Goal: Task Accomplishment & Management: Complete application form

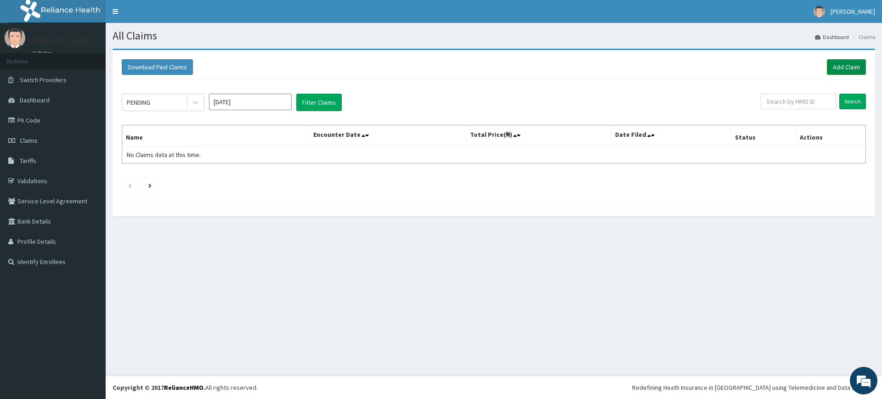
click at [838, 69] on link "Add Claim" at bounding box center [846, 67] width 39 height 16
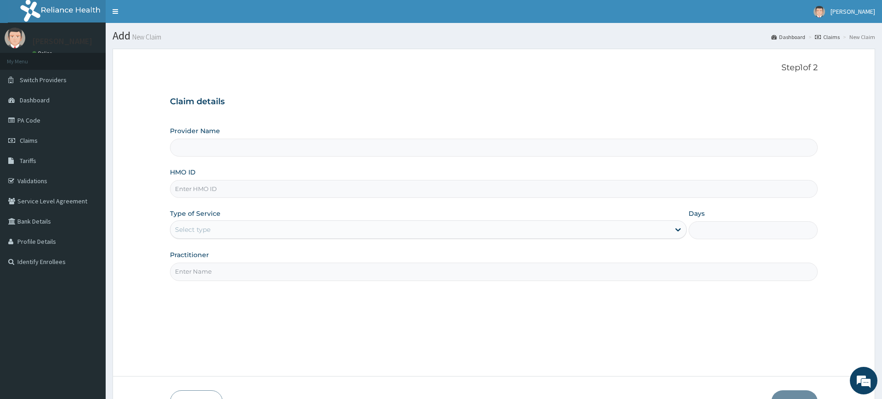
type input "Pure Fitness Africa | Lekki (fka Fitness Central)"
type input "1"
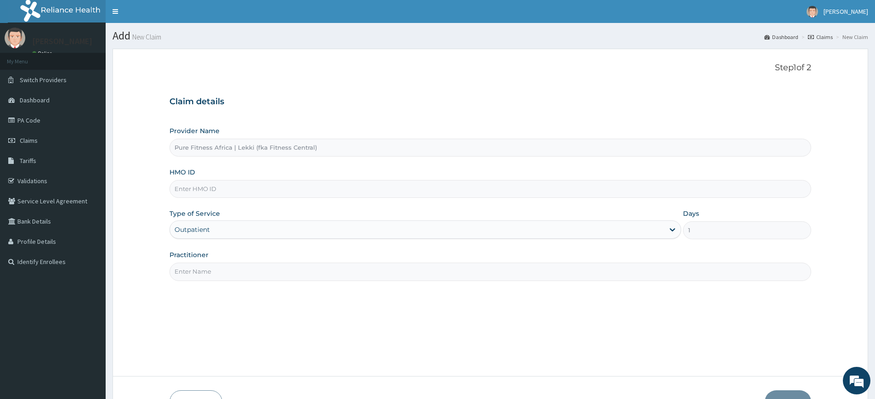
click at [219, 274] on input "Practitioner" at bounding box center [490, 272] width 642 height 18
type input "pure fitness africa"
click at [239, 196] on input "HMO ID" at bounding box center [490, 189] width 642 height 18
